Goal: Find specific fact: Find specific fact

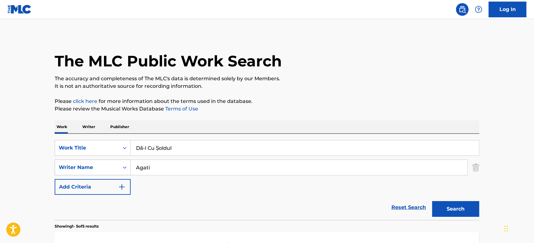
drag, startPoint x: 163, startPoint y: 166, endPoint x: 89, endPoint y: 163, distance: 74.9
click at [89, 163] on div "SearchWithCriteria872cbead-3c53-4aa2-8c8b-65dd6c5ff0c4 Writer Name [PERSON_NAME]" at bounding box center [267, 167] width 425 height 16
paste input "Madlingoz"
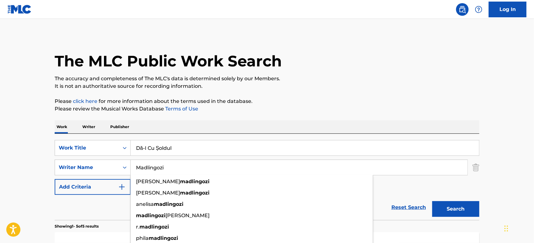
type input "Madlingozi"
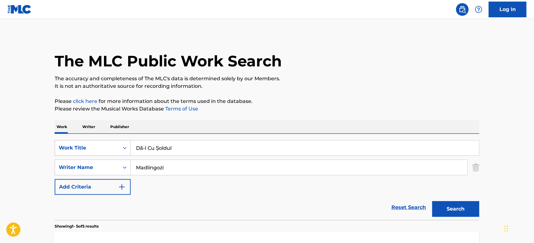
drag, startPoint x: 181, startPoint y: 154, endPoint x: 98, endPoint y: 150, distance: 83.1
click at [98, 150] on div "SearchWithCriteria349e8f4a-beb4-4620-aa77-9abc9daa3d0b Work Title Dă-I Cu Șoldul" at bounding box center [267, 148] width 425 height 16
paste input "SONDELA"
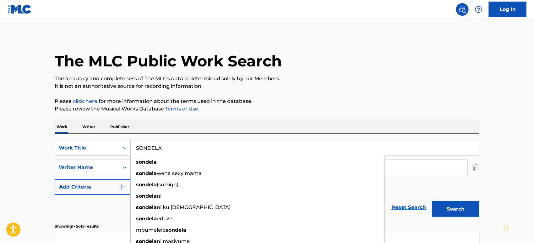
type input "SONDELA"
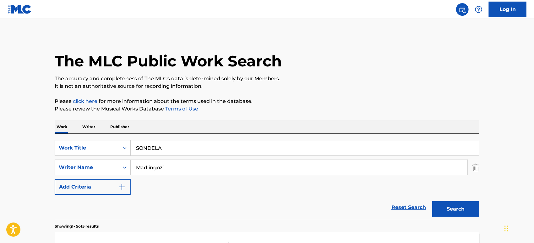
click at [464, 212] on button "Search" at bounding box center [456, 209] width 47 height 16
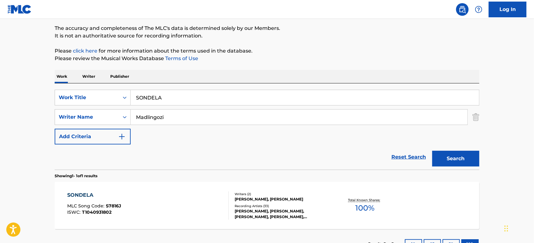
scroll to position [99, 0]
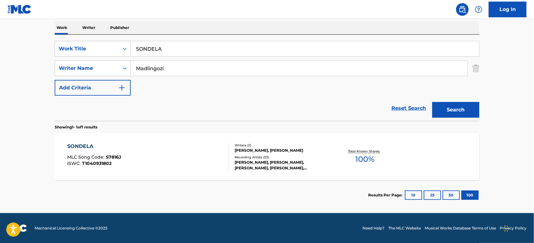
click at [219, 155] on div "SONDELA MLC Song Code : S7816J ISWC : T1040931802" at bounding box center [149, 156] width 162 height 28
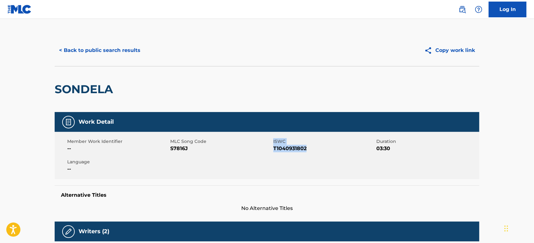
drag, startPoint x: 313, startPoint y: 151, endPoint x: 272, endPoint y: 149, distance: 40.9
click at [272, 149] on div "Member Work Identifier -- MLC Song Code S7816J ISWC T1040931802 Duration 03:30 …" at bounding box center [267, 155] width 425 height 47
copy div "ISWC T1040931802"
click at [284, 147] on span "T1040931802" at bounding box center [325, 149] width 102 height 8
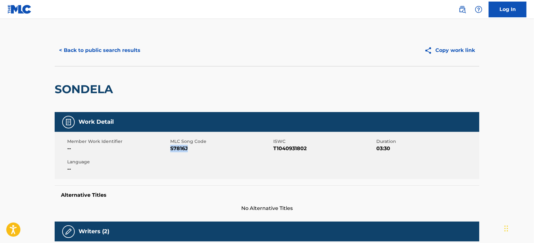
drag, startPoint x: 175, startPoint y: 148, endPoint x: 171, endPoint y: 148, distance: 4.4
click at [171, 148] on span "S7816J" at bounding box center [221, 149] width 102 height 8
copy span "S7816J"
